Goal: Information Seeking & Learning: Learn about a topic

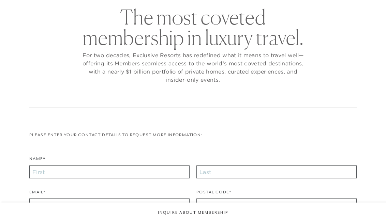
scroll to position [59, 0]
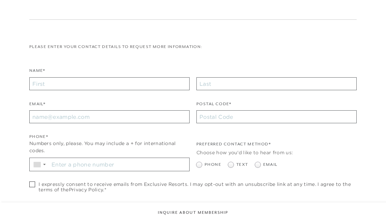
checkbox input "false"
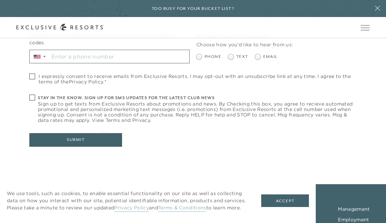
scroll to position [16, 0]
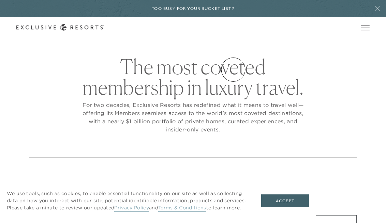
click at [0, 0] on link "VIP Benefits" at bounding box center [0, 0] width 0 height 0
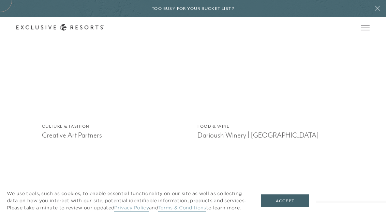
scroll to position [1045, 0]
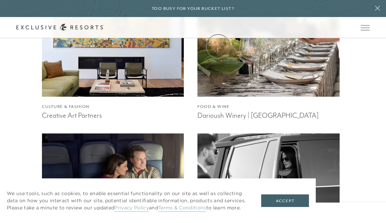
click at [0, 0] on link "Experience Collection" at bounding box center [0, 0] width 0 height 0
